Goal: Information Seeking & Learning: Understand process/instructions

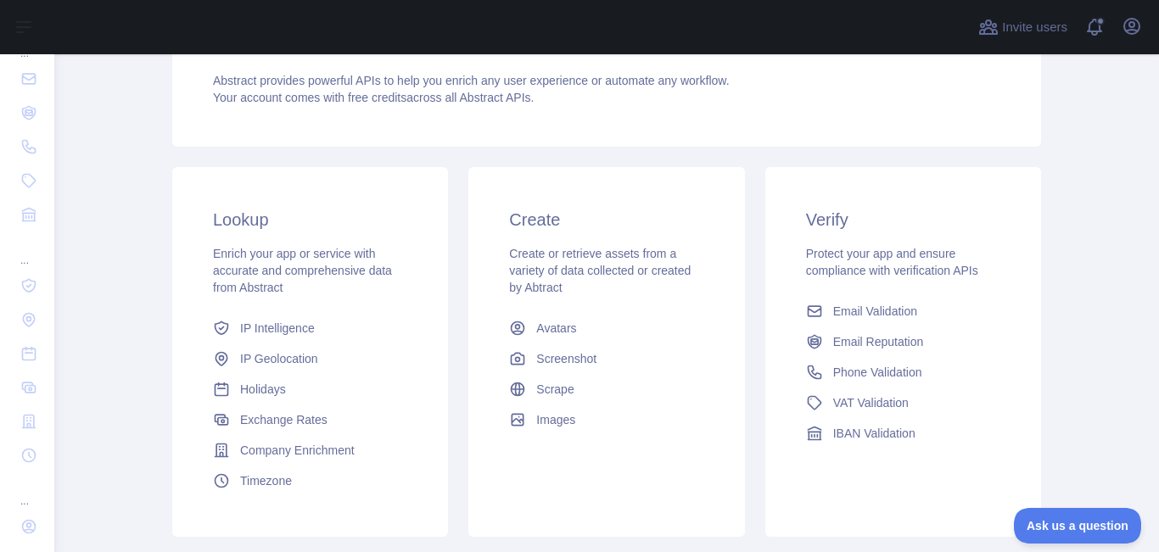
scroll to position [198, 0]
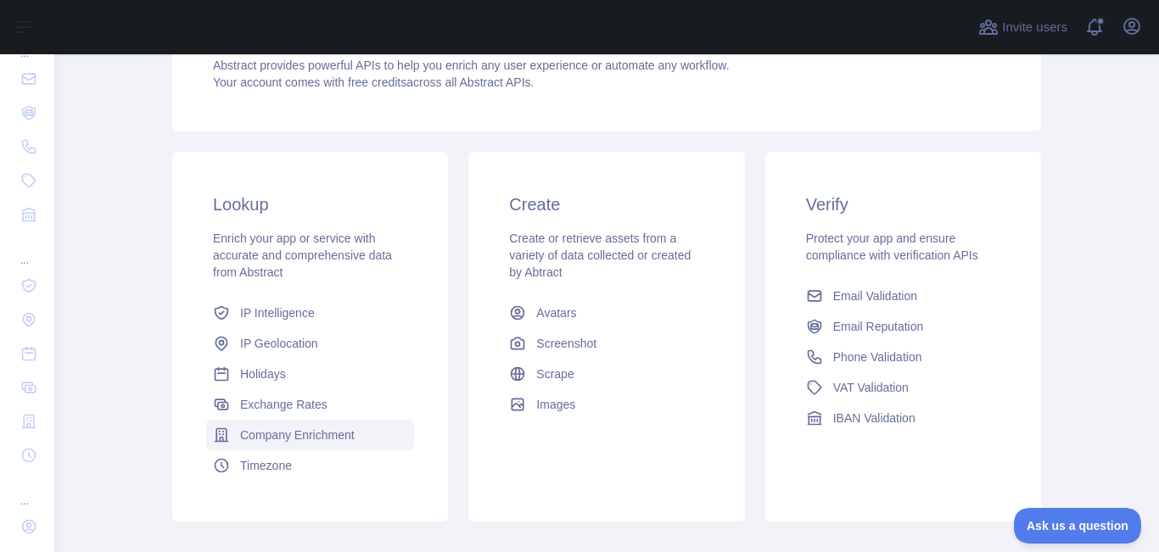
click at [275, 430] on span "Company Enrichment" at bounding box center [297, 435] width 115 height 17
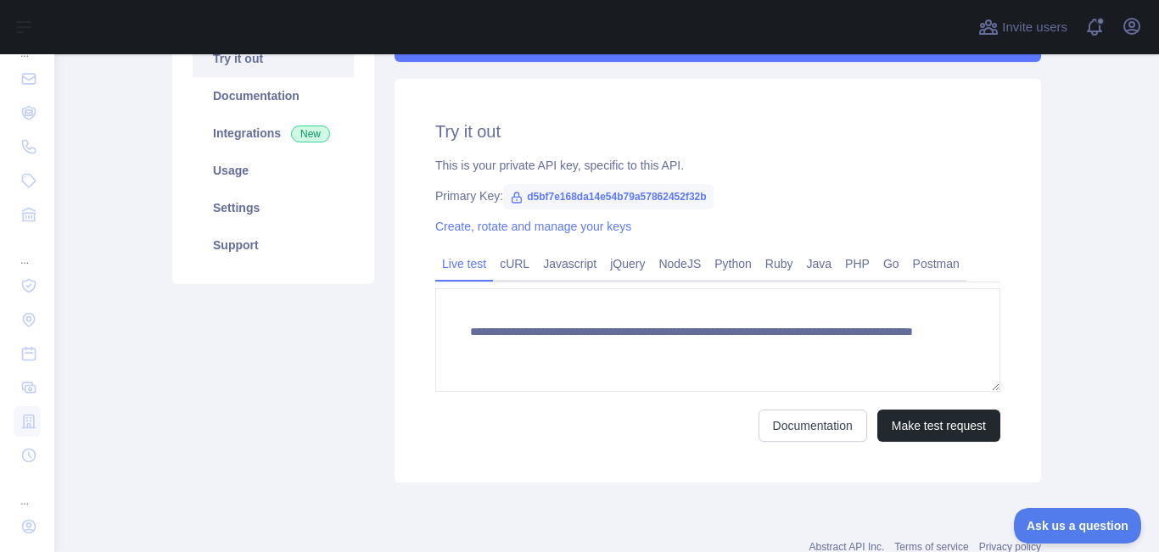
scroll to position [198, 0]
click at [515, 266] on link "cURL" at bounding box center [514, 263] width 43 height 27
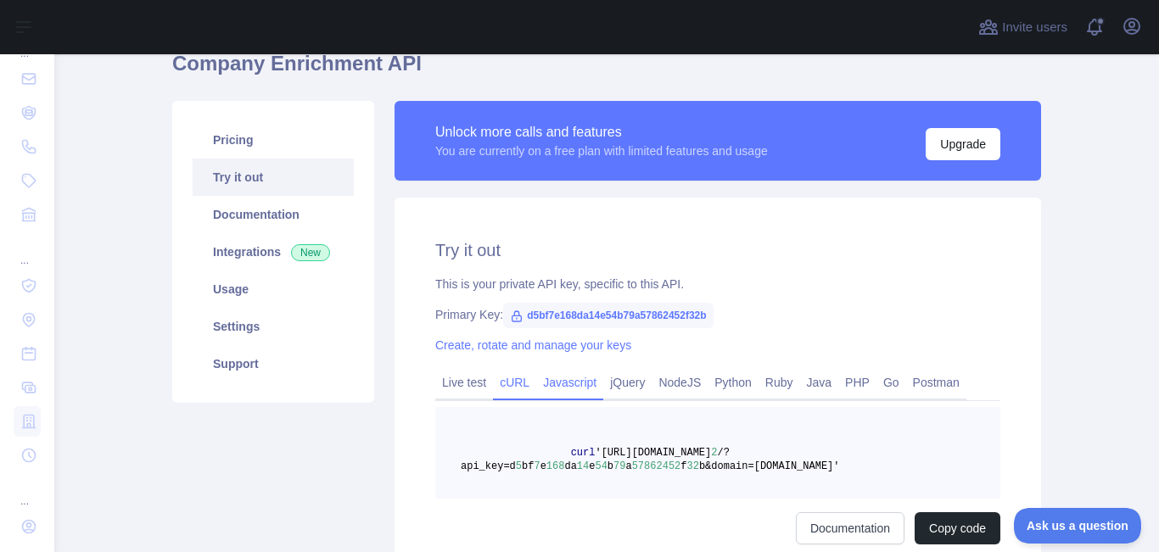
scroll to position [73, 0]
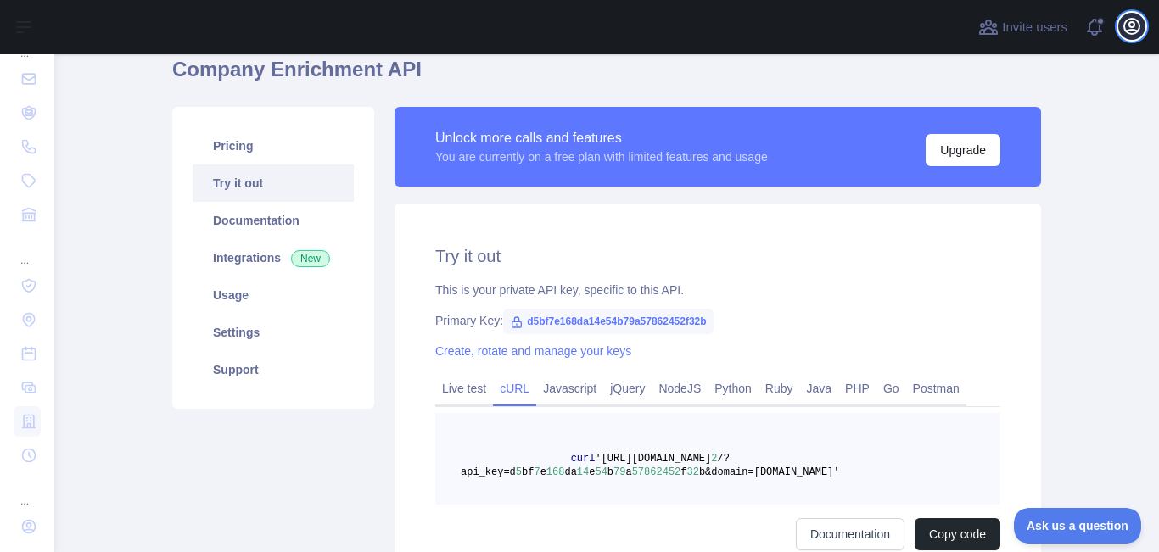
click at [1133, 31] on icon "button" at bounding box center [1131, 26] width 15 height 15
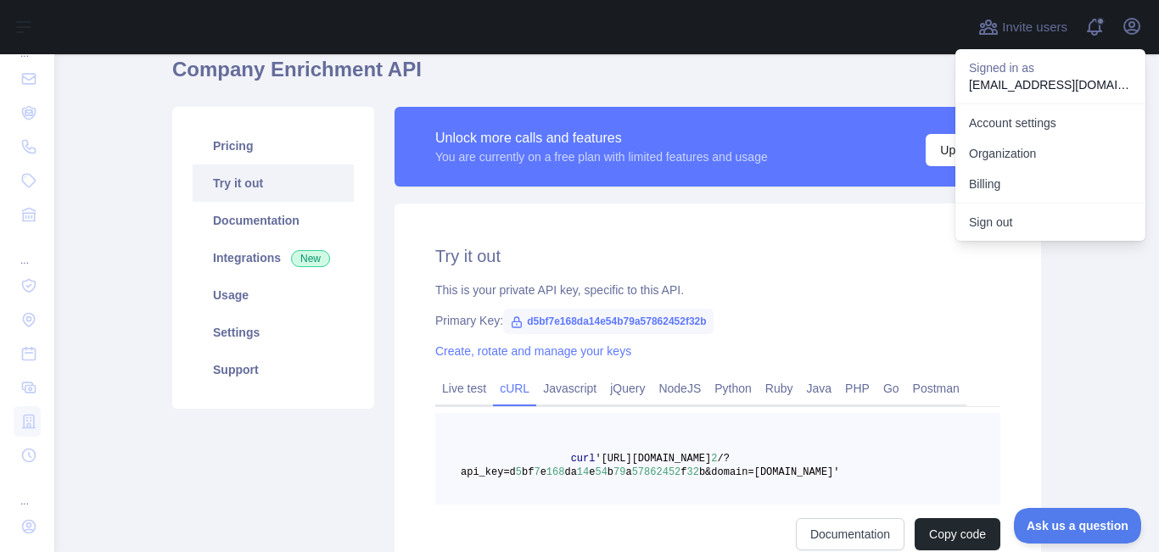
click at [874, 74] on h1 "Company Enrichment API" at bounding box center [606, 76] width 869 height 41
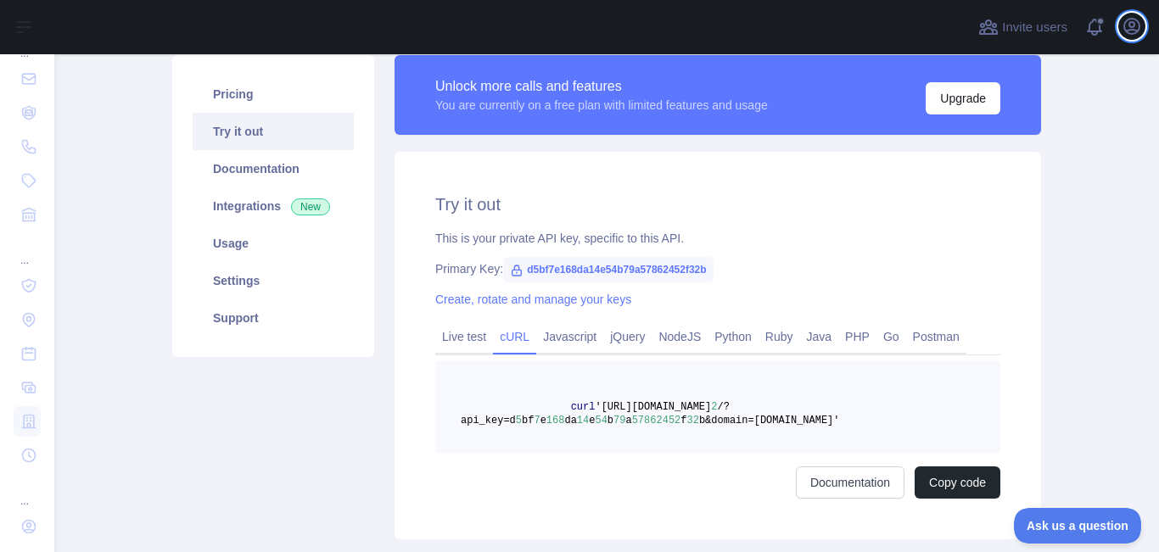
scroll to position [132, 0]
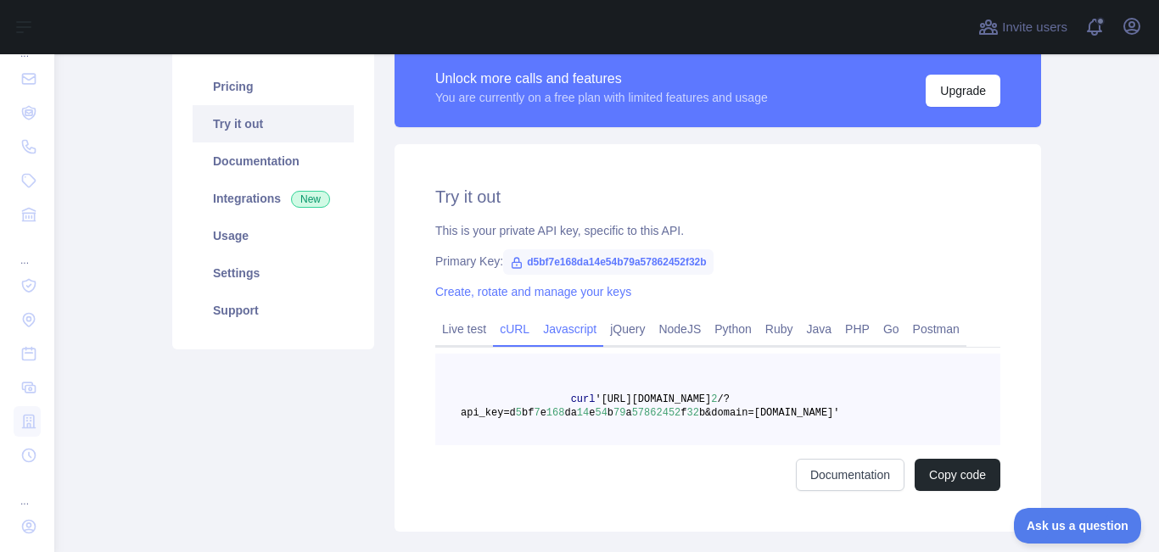
click at [558, 317] on link "Javascript" at bounding box center [569, 329] width 67 height 27
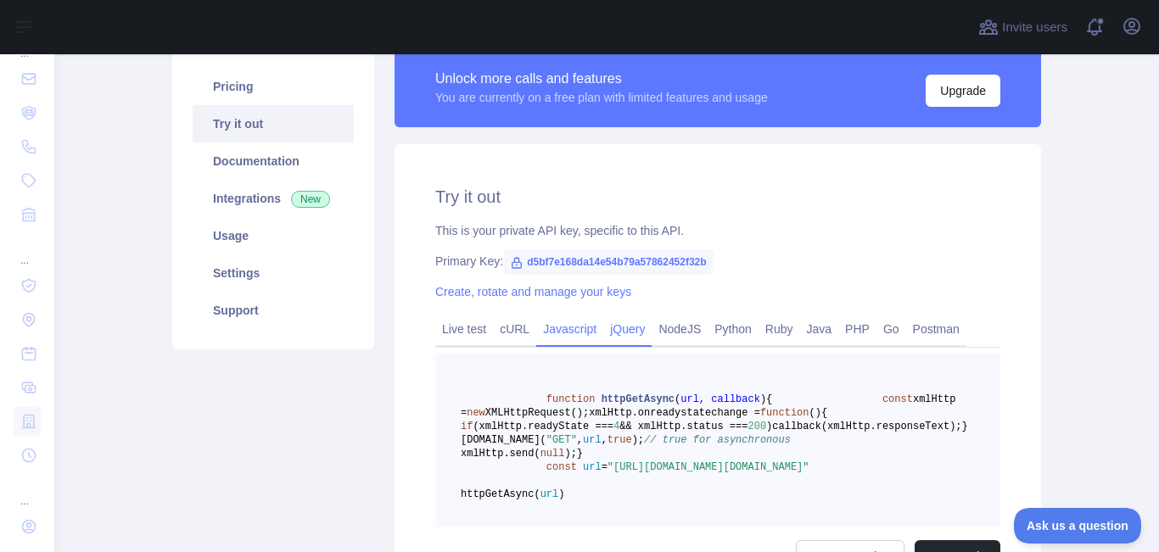
click at [613, 338] on link "jQuery" at bounding box center [627, 329] width 48 height 27
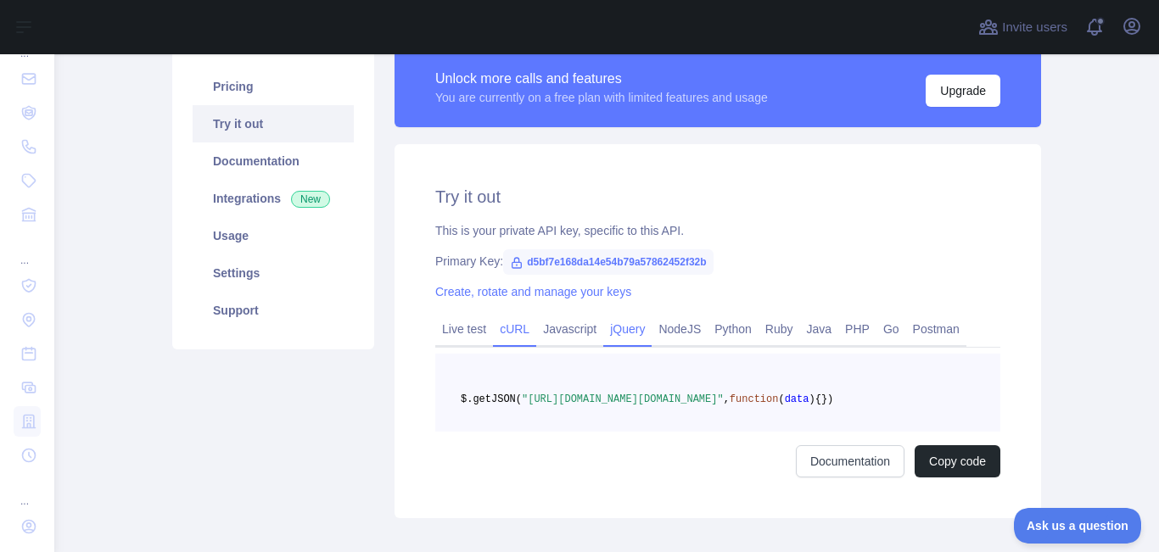
click at [514, 332] on link "cURL" at bounding box center [514, 329] width 43 height 27
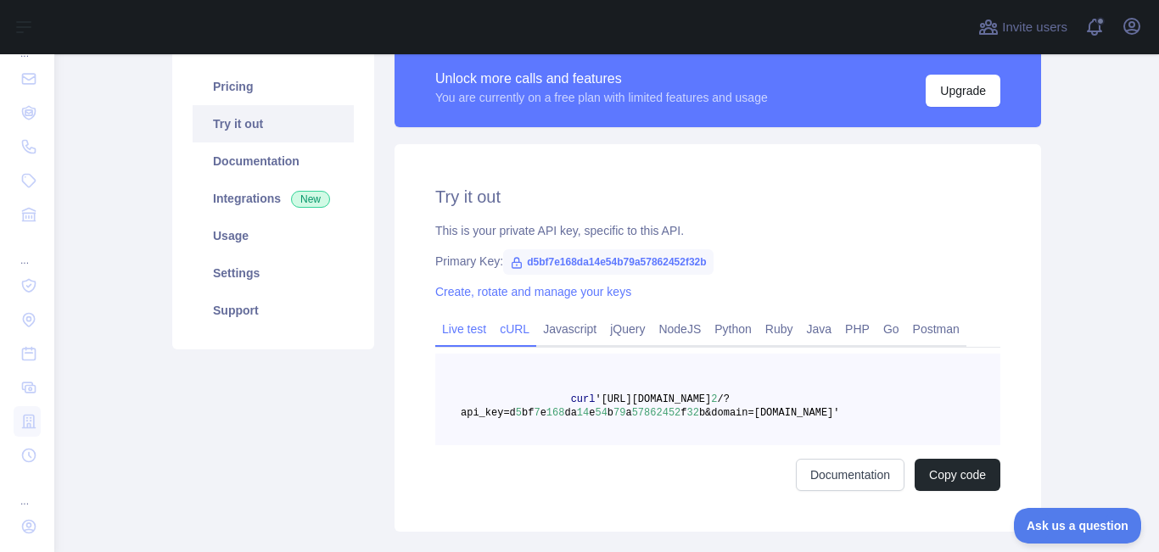
click at [479, 330] on link "Live test" at bounding box center [464, 329] width 58 height 27
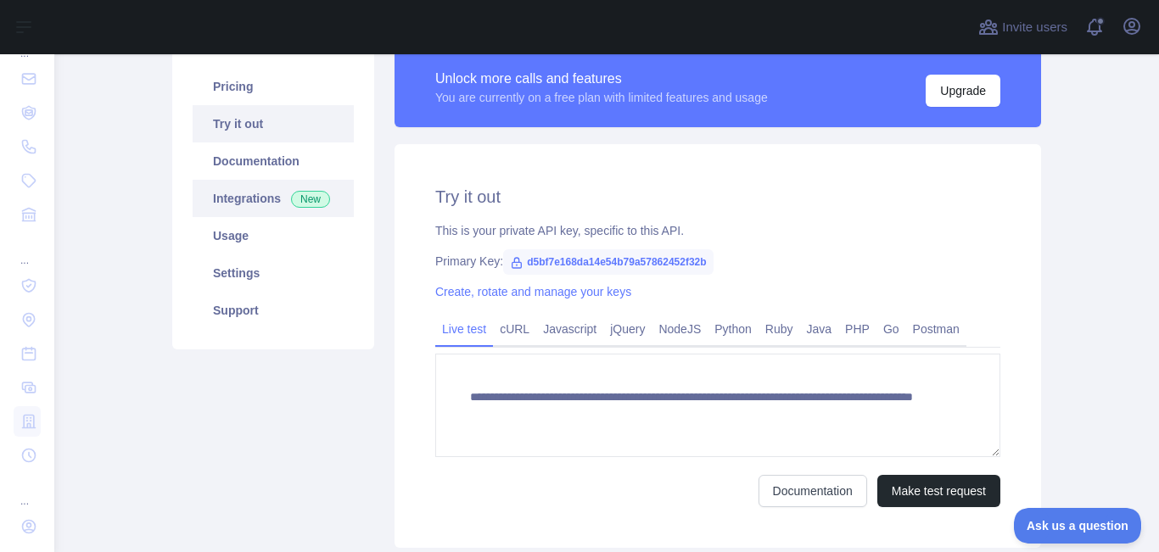
click at [235, 201] on link "Integrations New" at bounding box center [273, 198] width 161 height 37
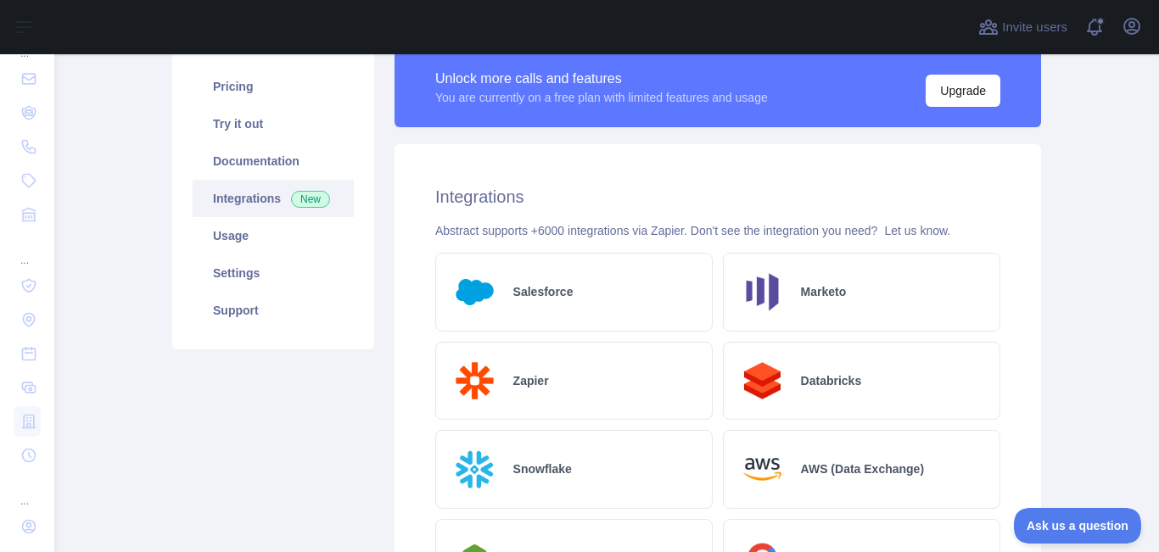
scroll to position [165, 0]
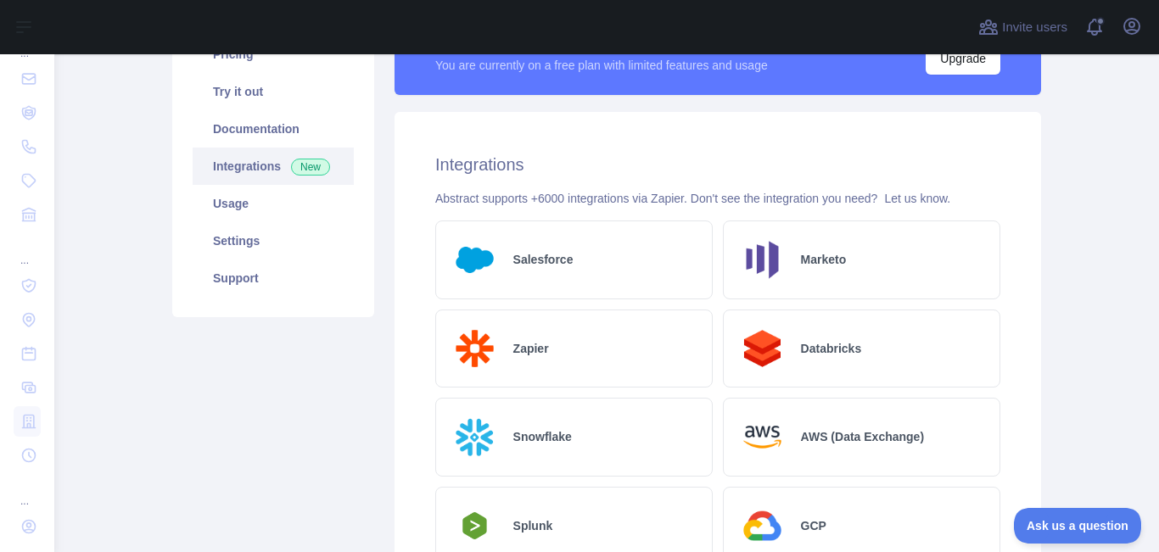
click at [547, 275] on div "Salesforce" at bounding box center [574, 260] width 278 height 79
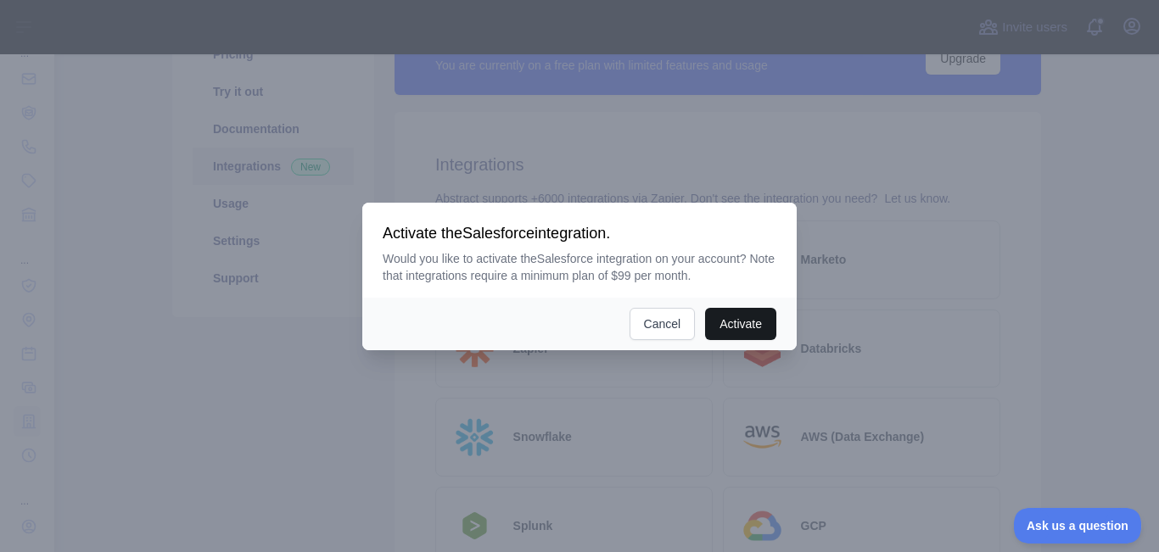
click at [736, 310] on button "Activate" at bounding box center [740, 324] width 71 height 32
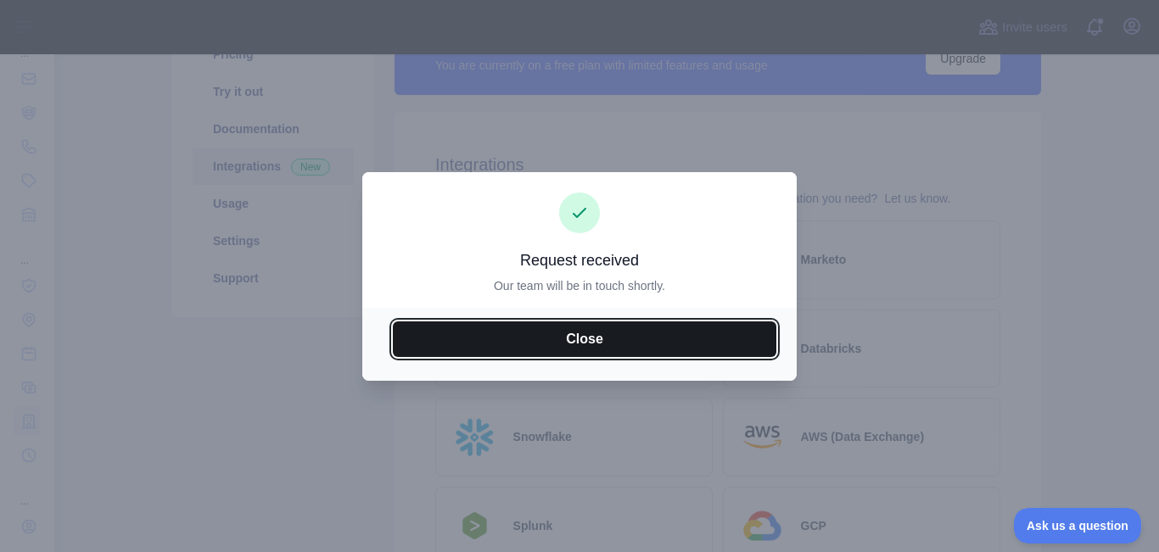
click at [631, 338] on button "Close" at bounding box center [585, 340] width 384 height 36
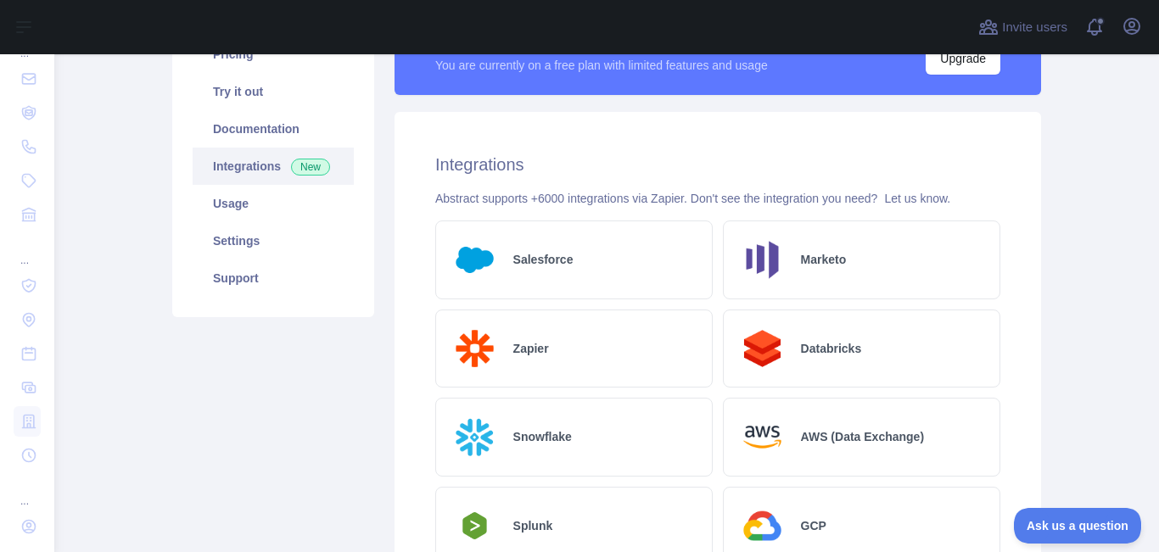
click at [579, 290] on div "Salesforce" at bounding box center [574, 260] width 278 height 79
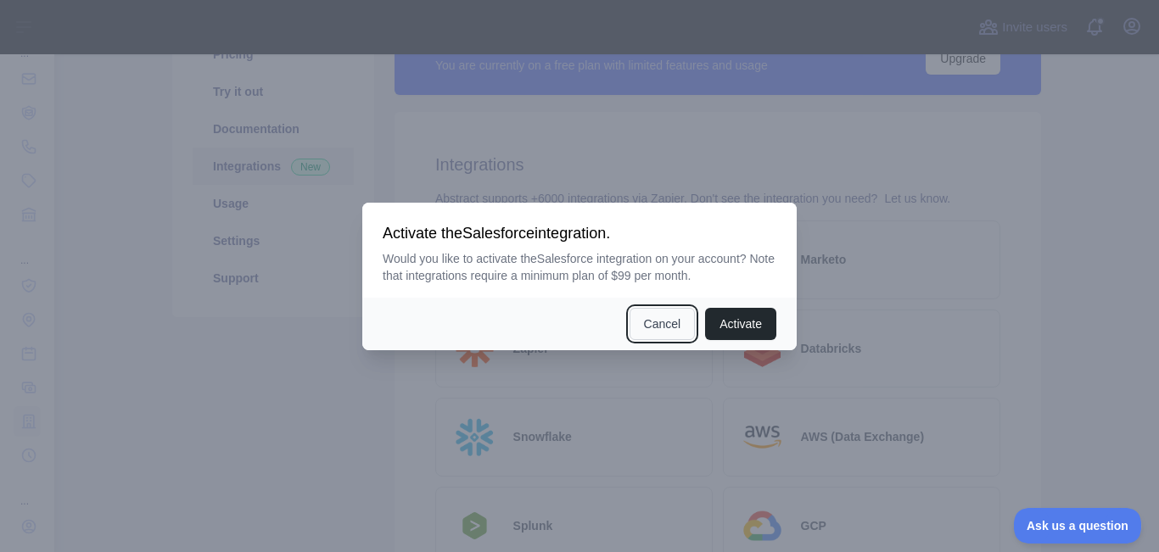
click at [641, 328] on button "Cancel" at bounding box center [663, 324] width 66 height 32
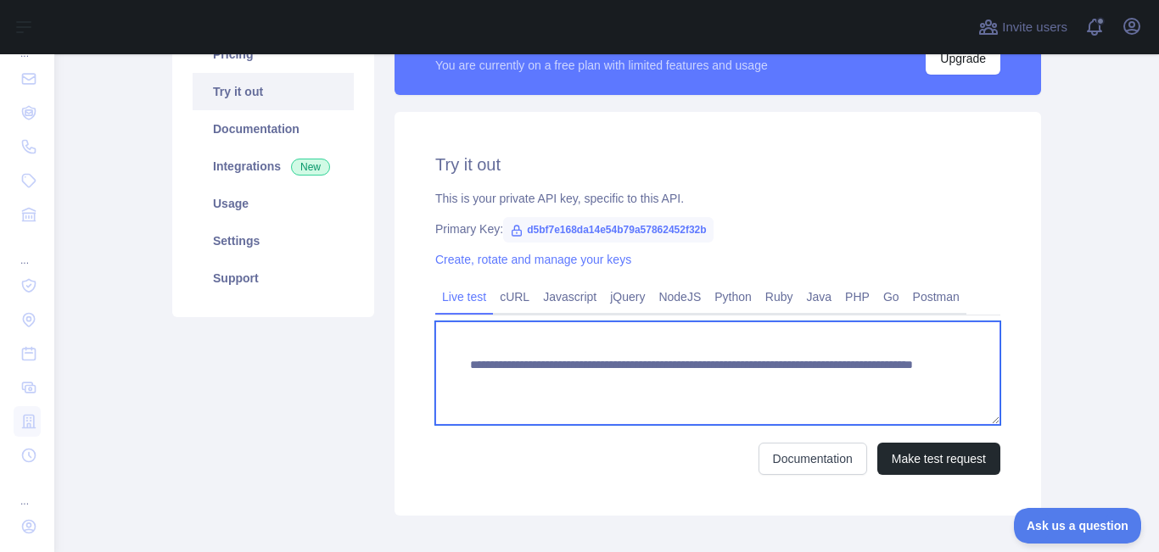
drag, startPoint x: 462, startPoint y: 361, endPoint x: 844, endPoint y: 405, distance: 385.3
click at [844, 405] on textarea "**********" at bounding box center [717, 374] width 565 height 104
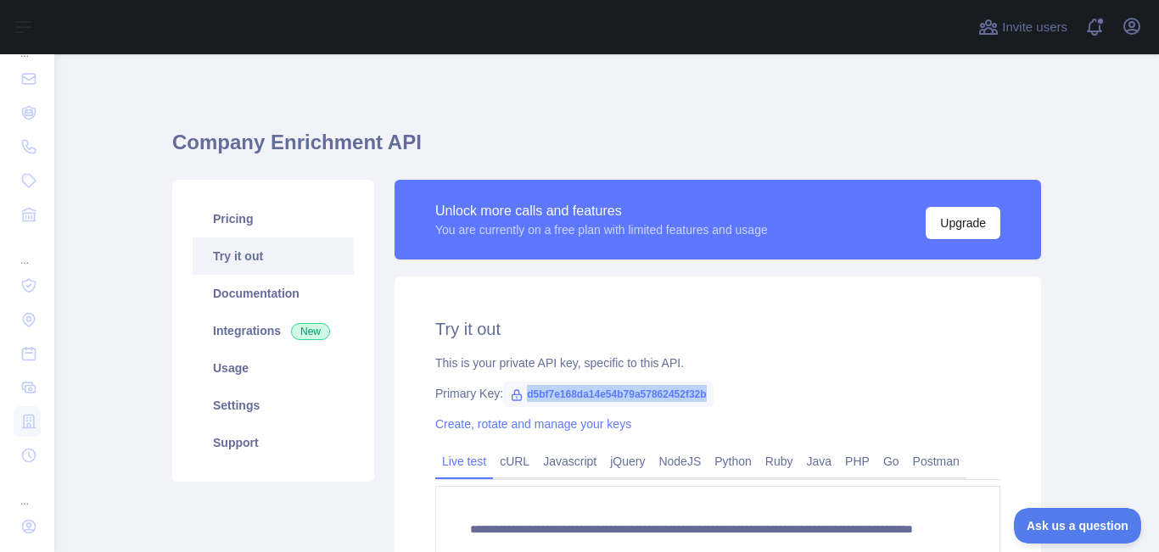
drag, startPoint x: 704, startPoint y: 395, endPoint x: 514, endPoint y: 400, distance: 190.1
click at [514, 400] on span "d5bf7e168da14e54b79a57862452f32b" at bounding box center [608, 394] width 210 height 25
copy span "d5bf7e168da14e54b79a57862452f32b"
